Goal: Navigation & Orientation: Find specific page/section

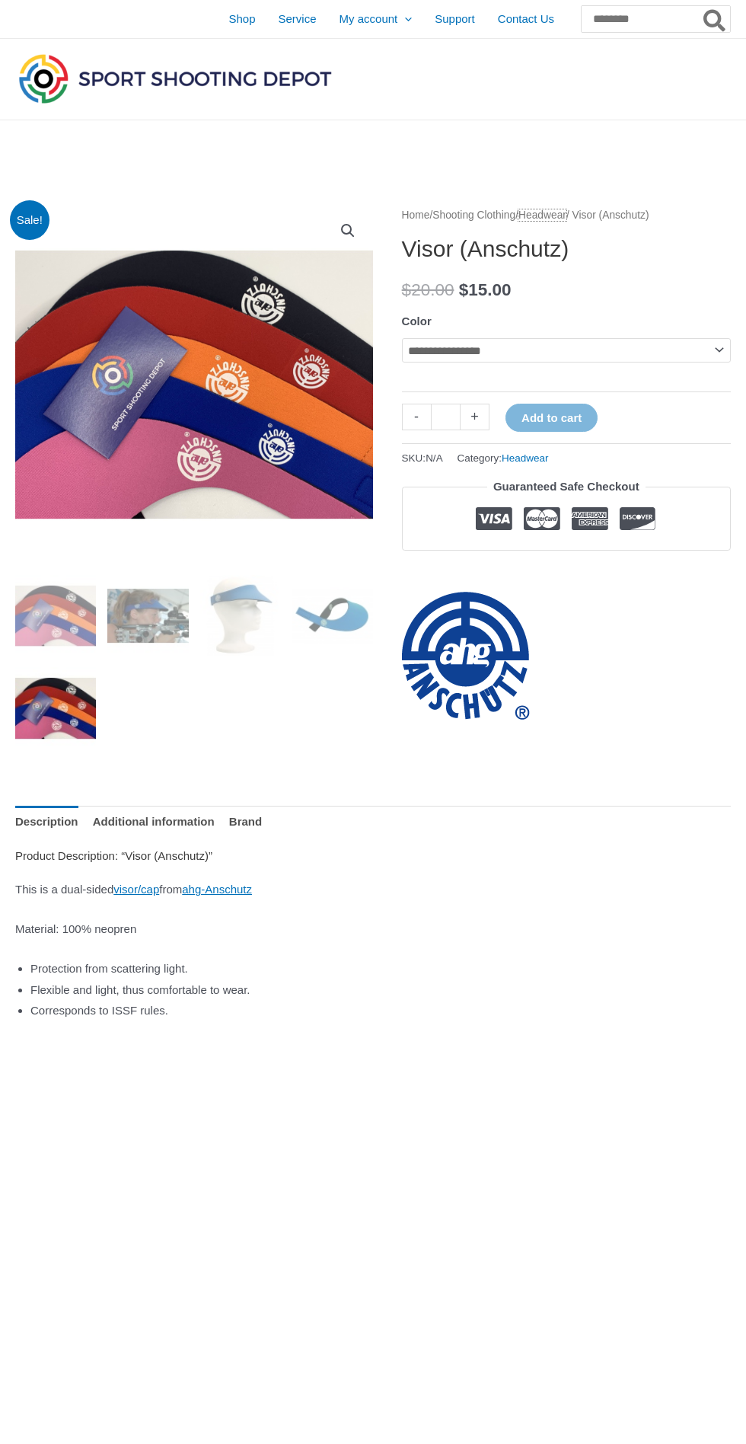
click at [556, 219] on link "Headwear" at bounding box center [543, 214] width 48 height 11
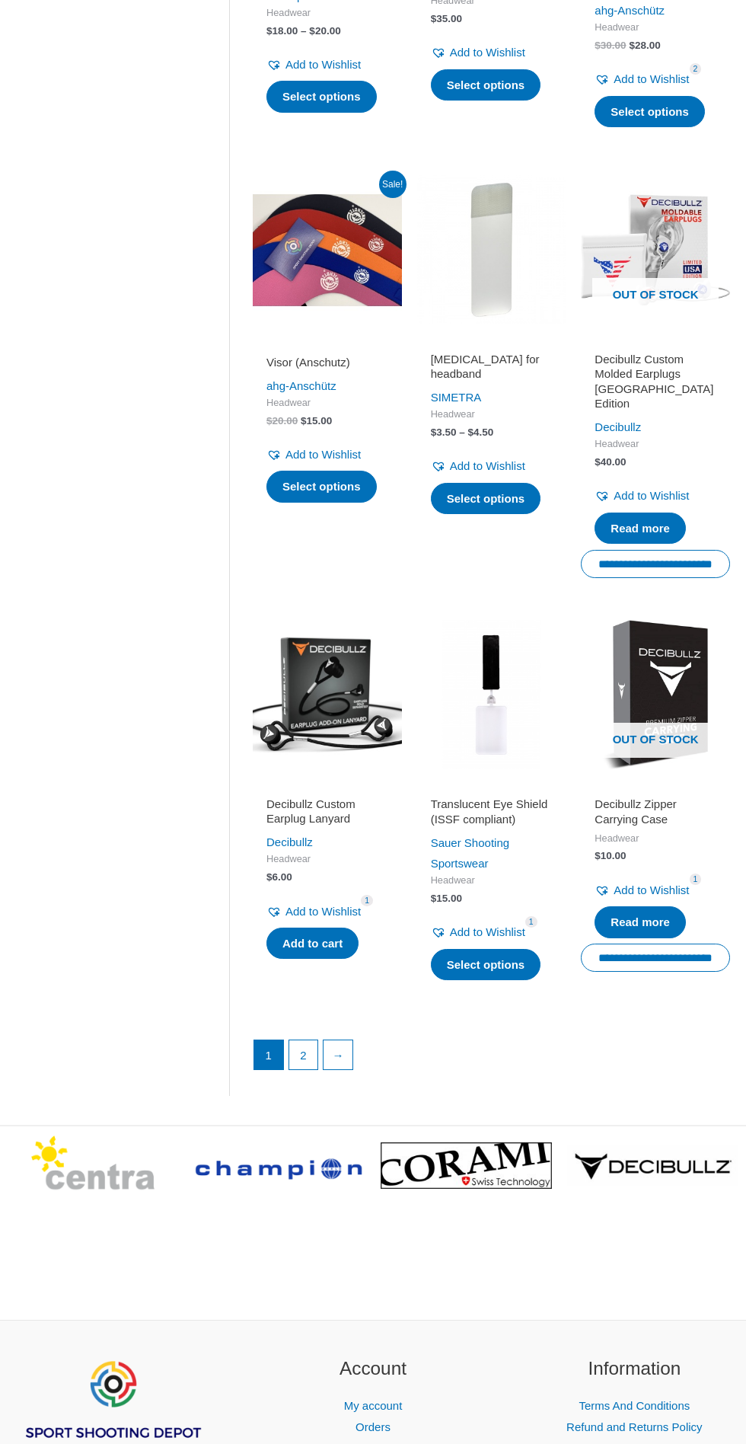
scroll to position [1445, 0]
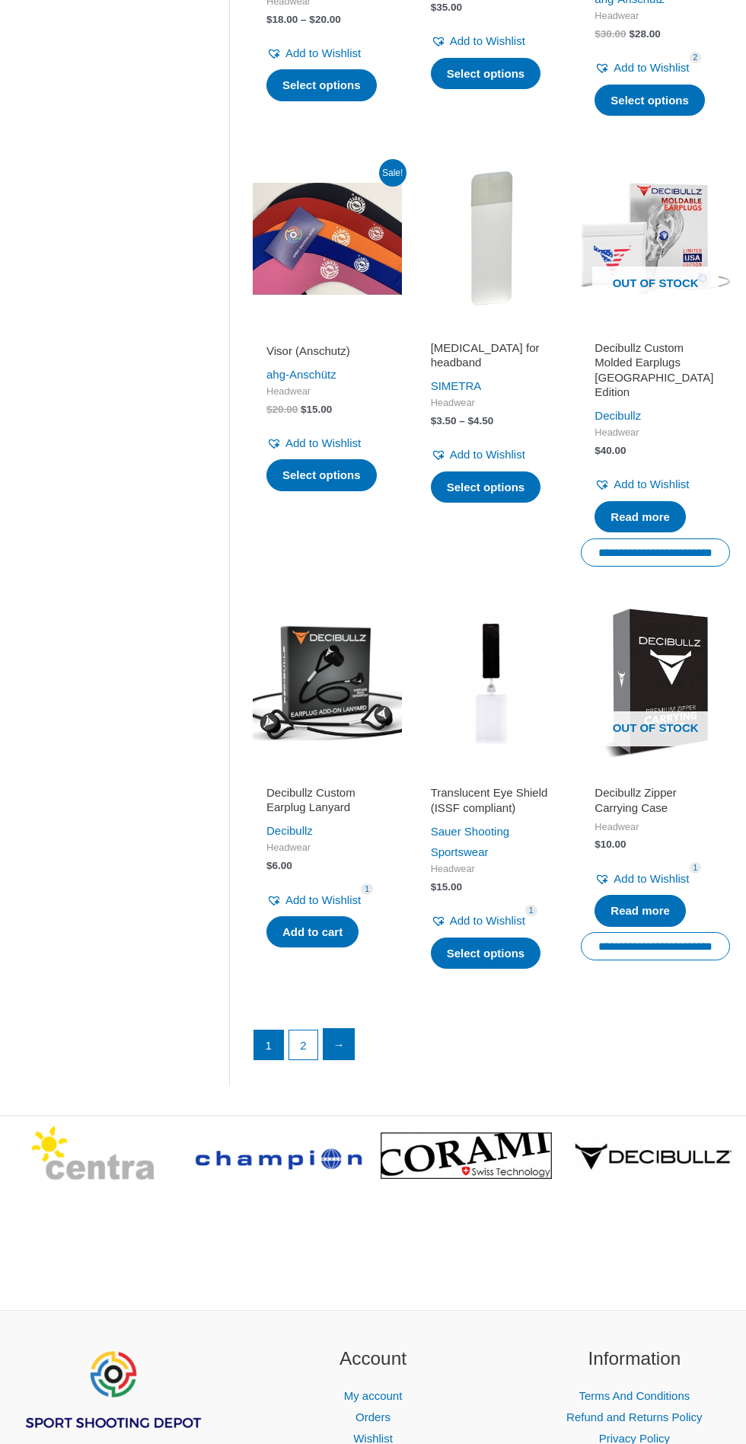
click at [337, 1029] on link "→" at bounding box center [339, 1044] width 30 height 30
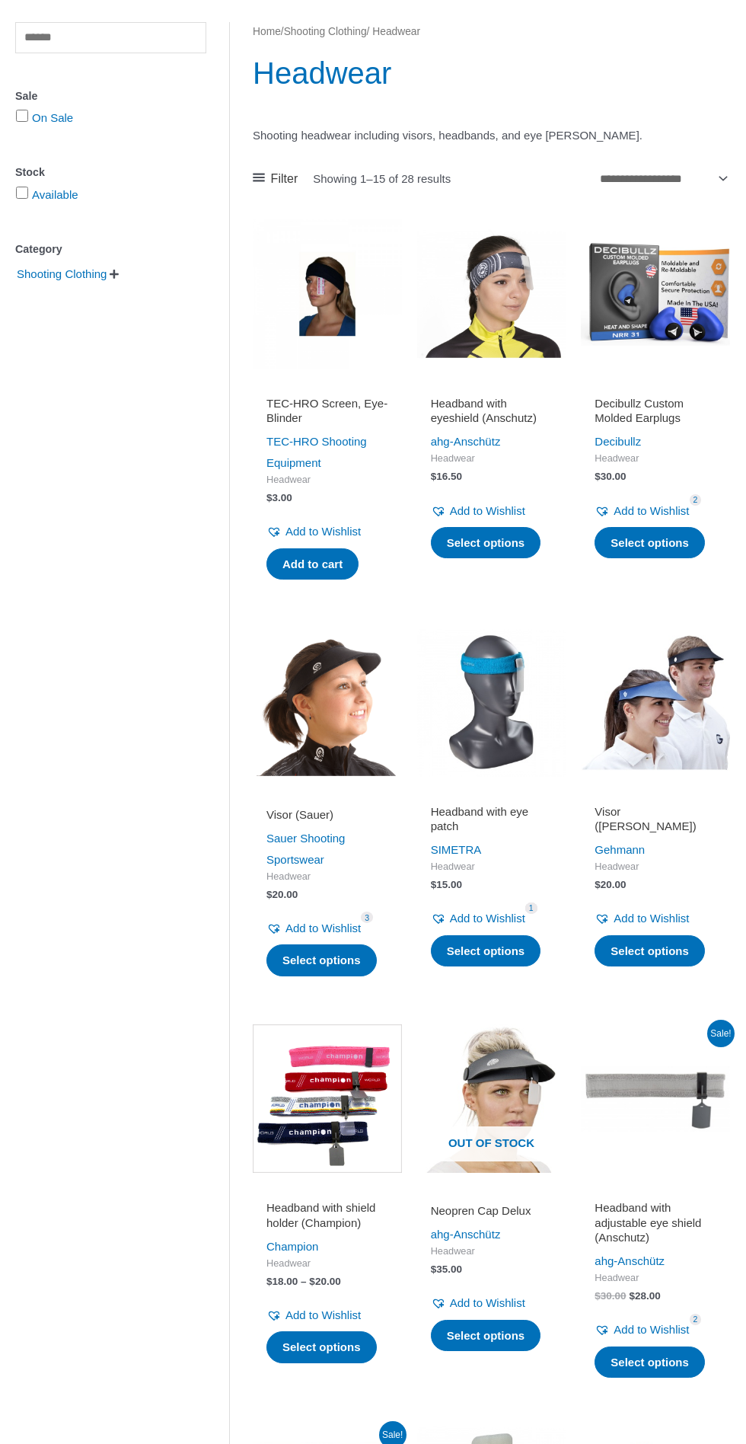
scroll to position [0, 0]
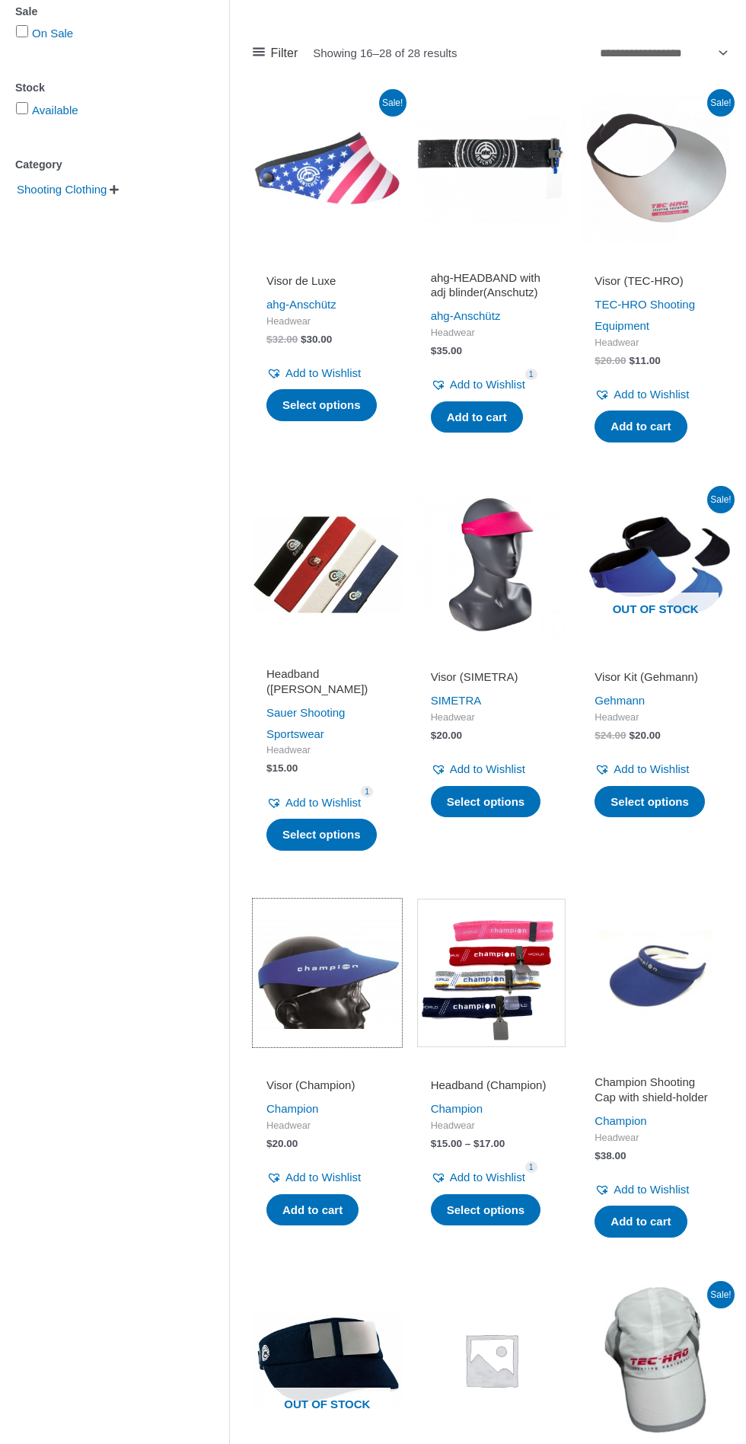
click at [329, 985] on img at bounding box center [327, 973] width 149 height 149
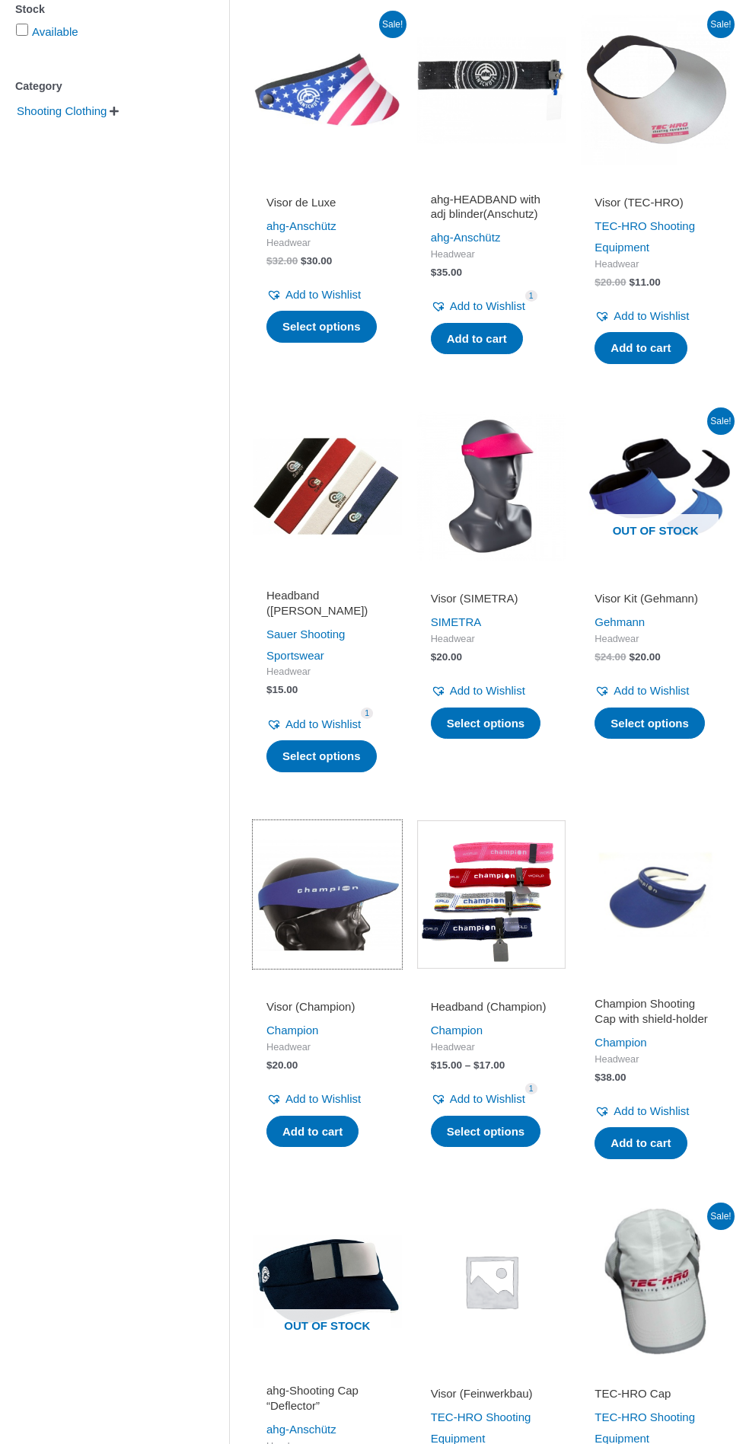
scroll to position [362, 0]
